Goal: Task Accomplishment & Management: Use online tool/utility

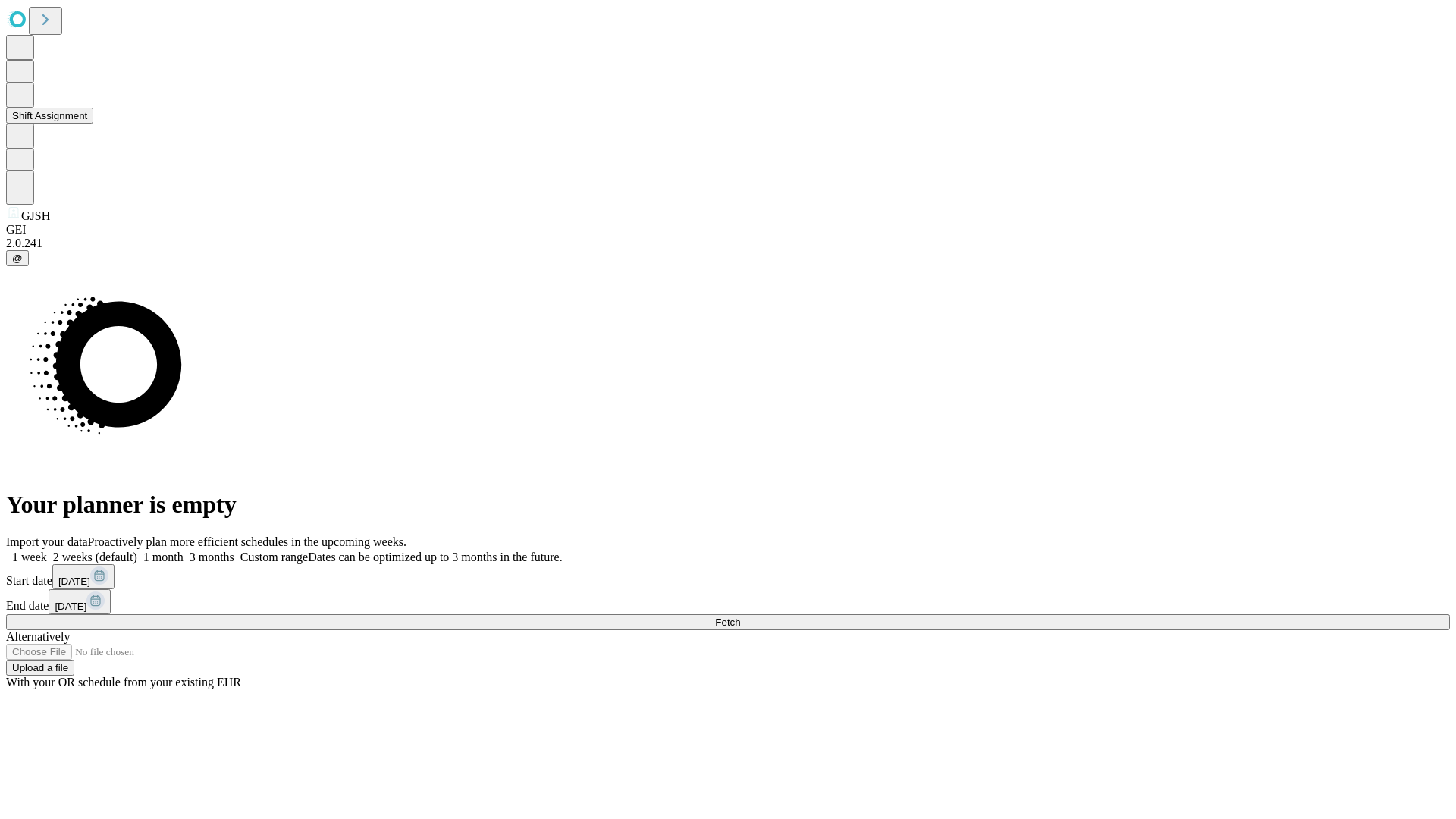
click at [93, 124] on button "Shift Assignment" at bounding box center [50, 115] width 87 height 16
